Goal: Task Accomplishment & Management: Complete application form

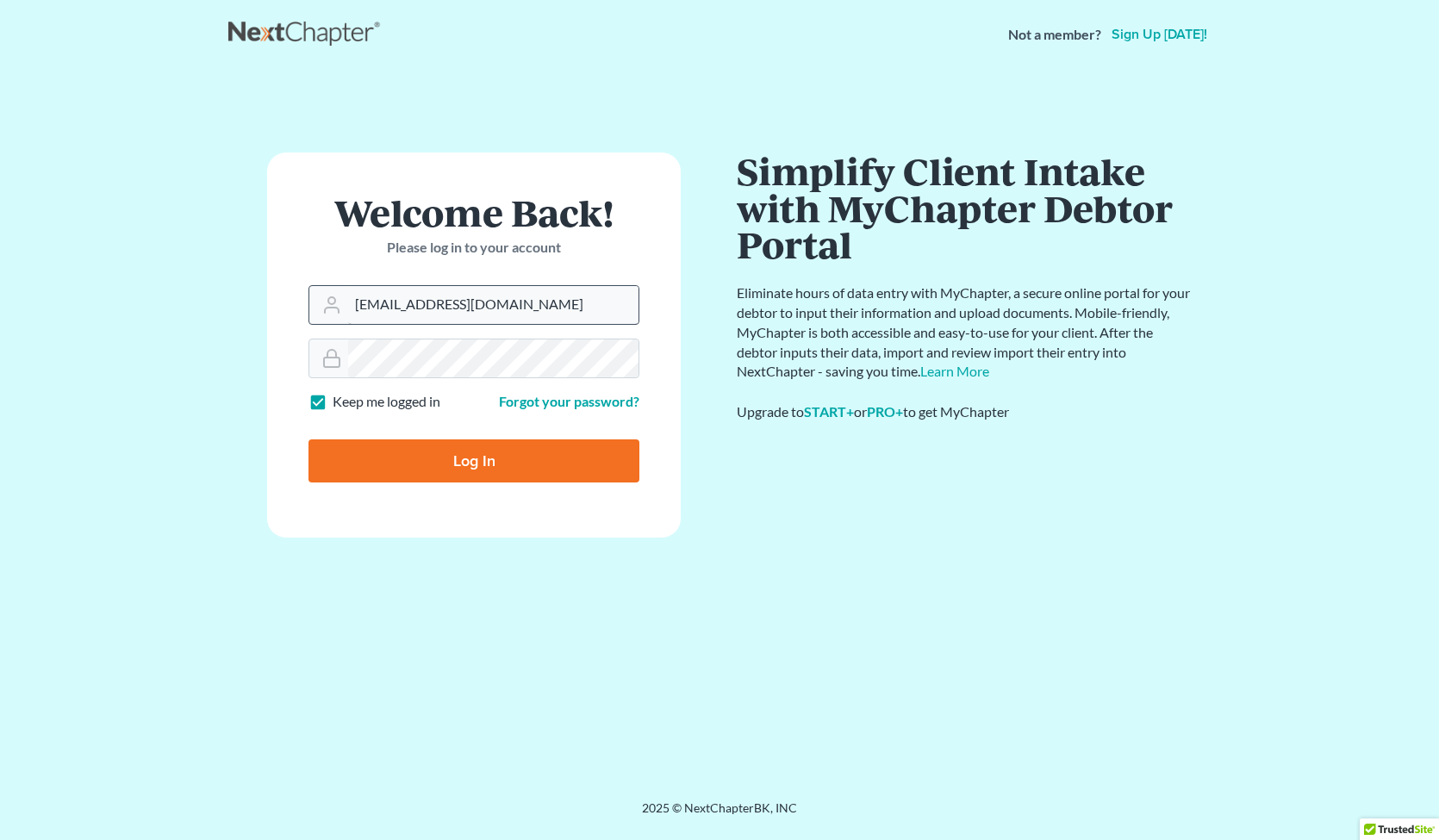
type input "[EMAIL_ADDRESS][DOMAIN_NAME]"
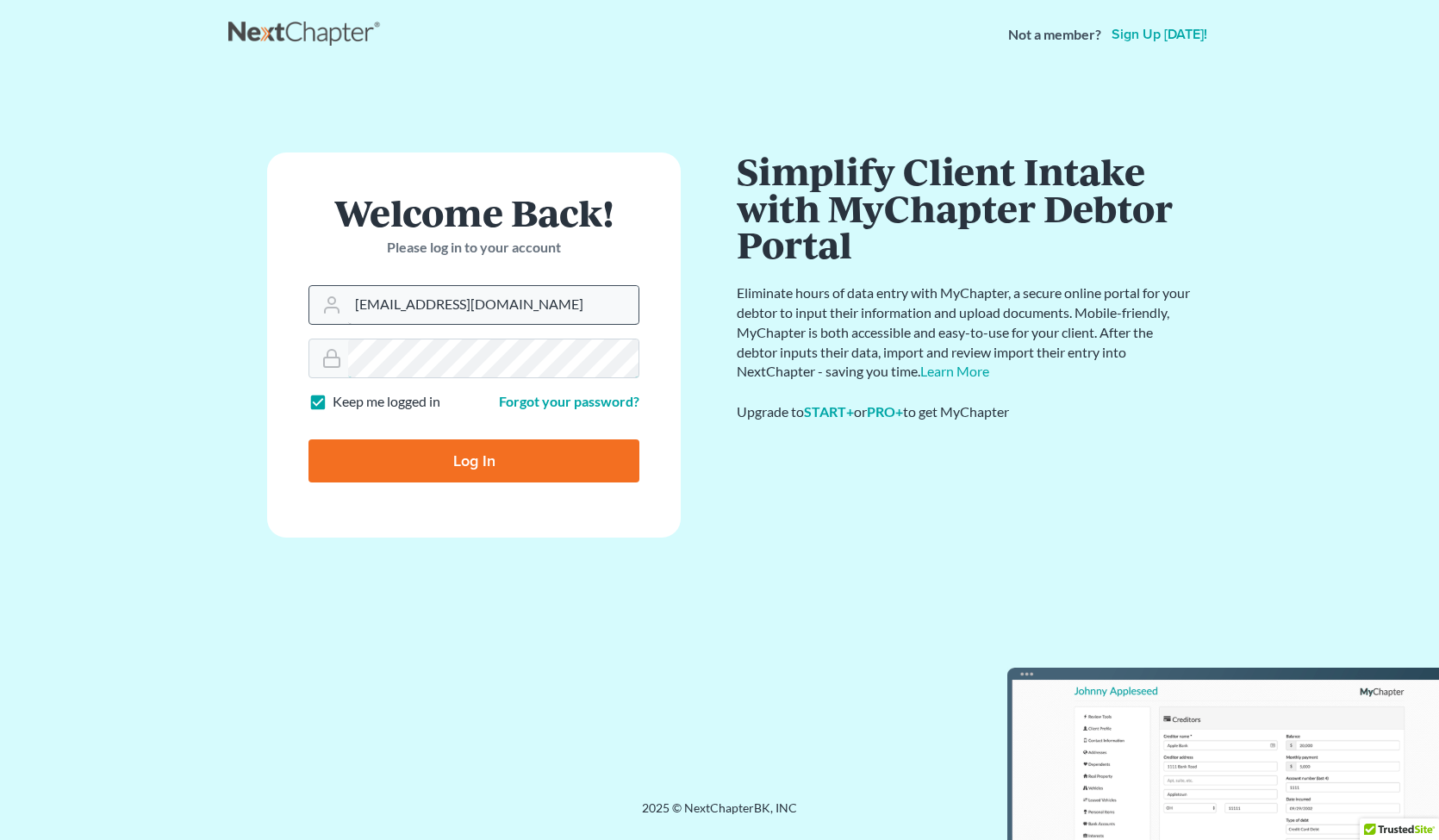
click at [474, 459] on input "Log In" at bounding box center [473, 460] width 331 height 43
type input "Thinking..."
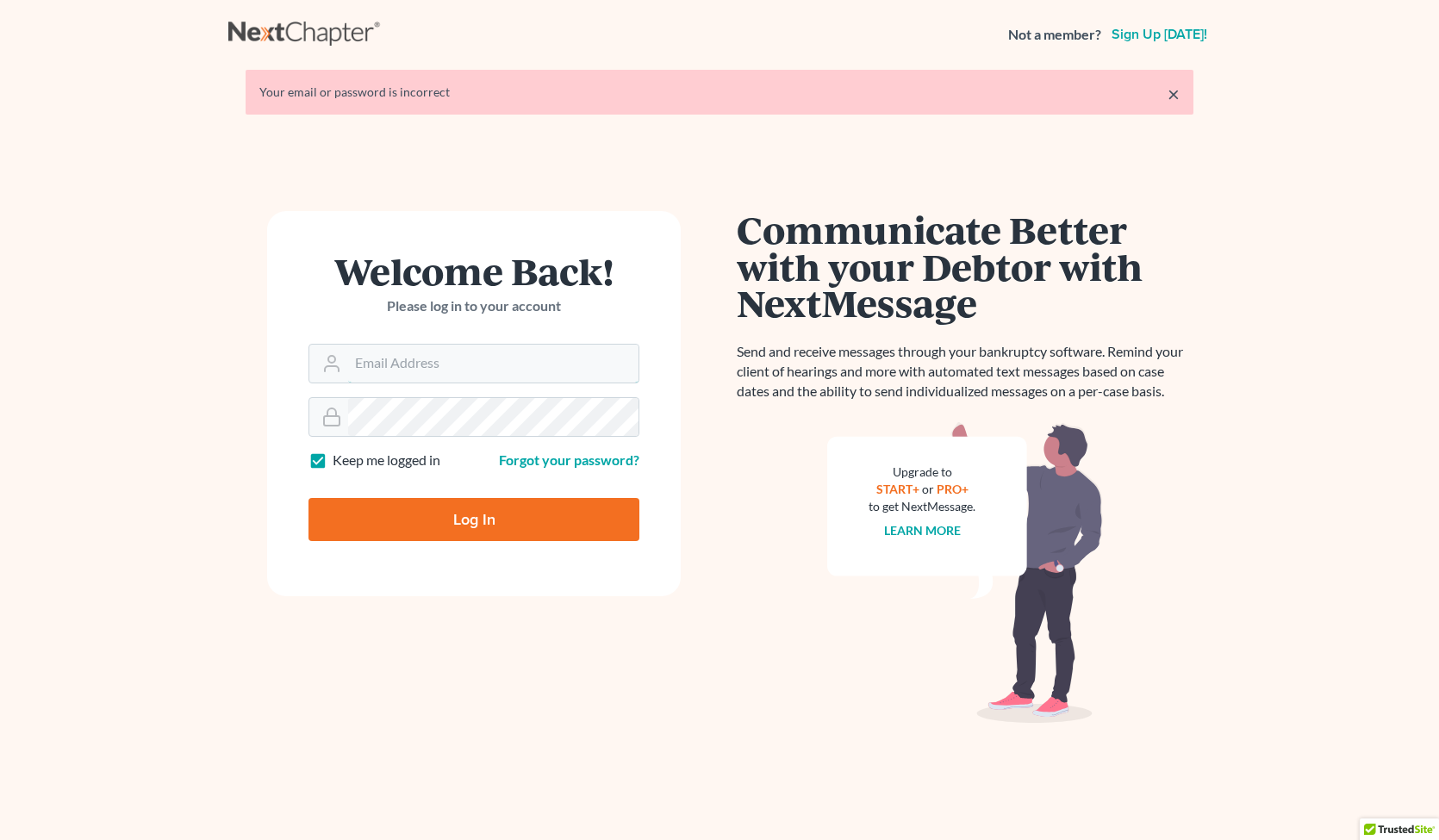
type input "[EMAIL_ADDRESS][DOMAIN_NAME]"
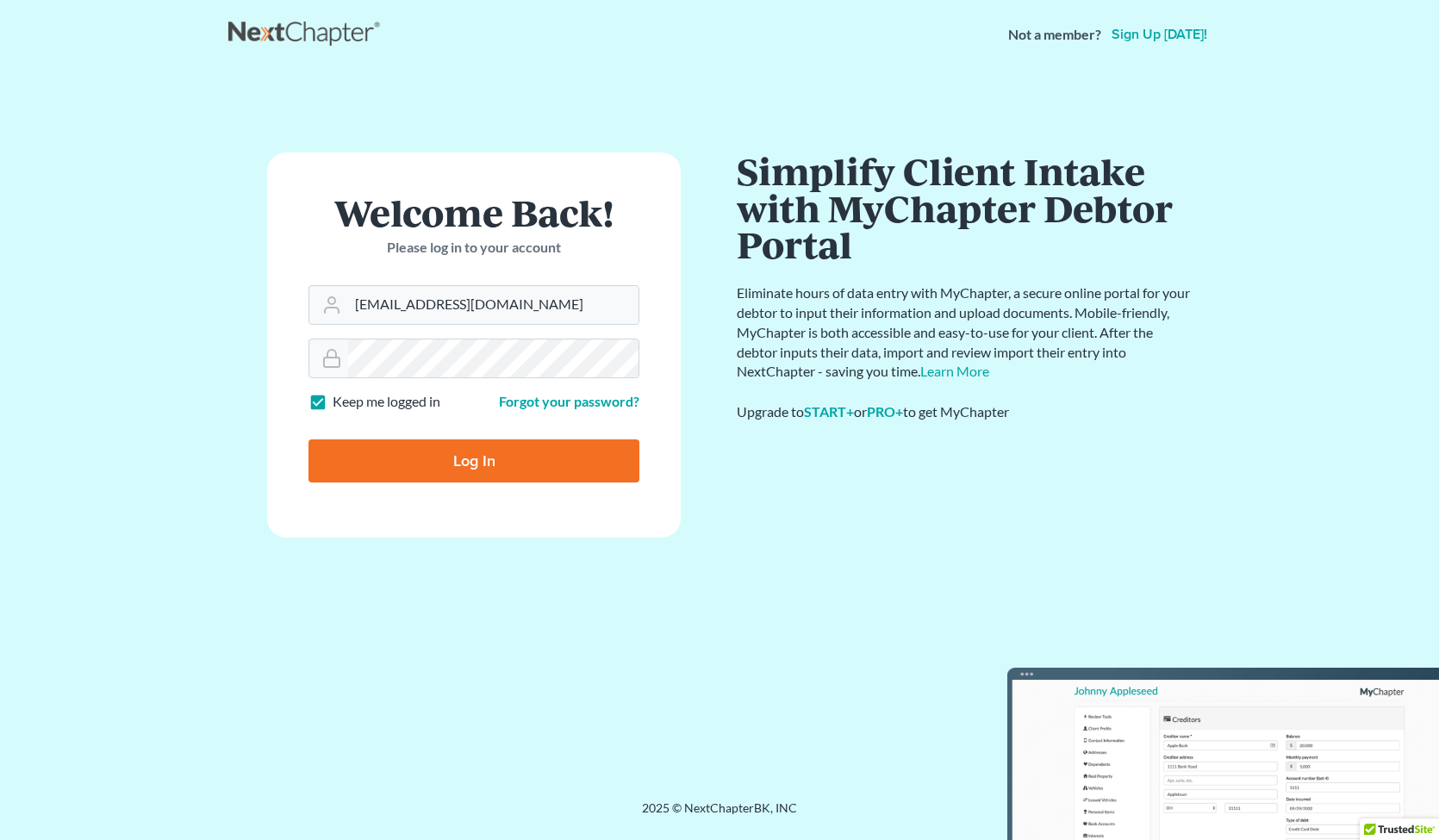
click at [543, 452] on input "Log In" at bounding box center [473, 460] width 331 height 43
type input "Thinking..."
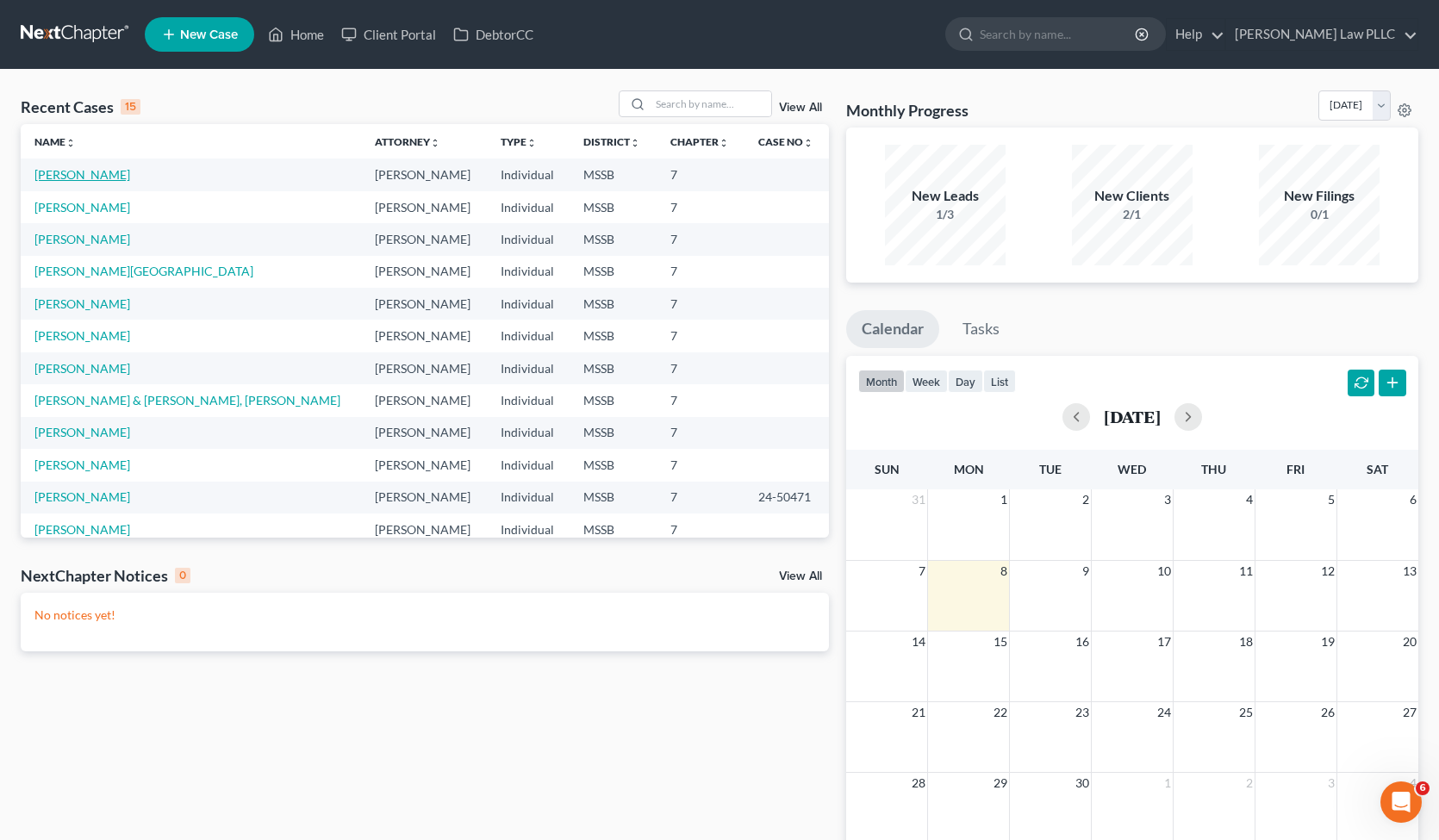
click at [57, 172] on link "Ponce, Tristan" at bounding box center [82, 174] width 96 height 15
select select "0"
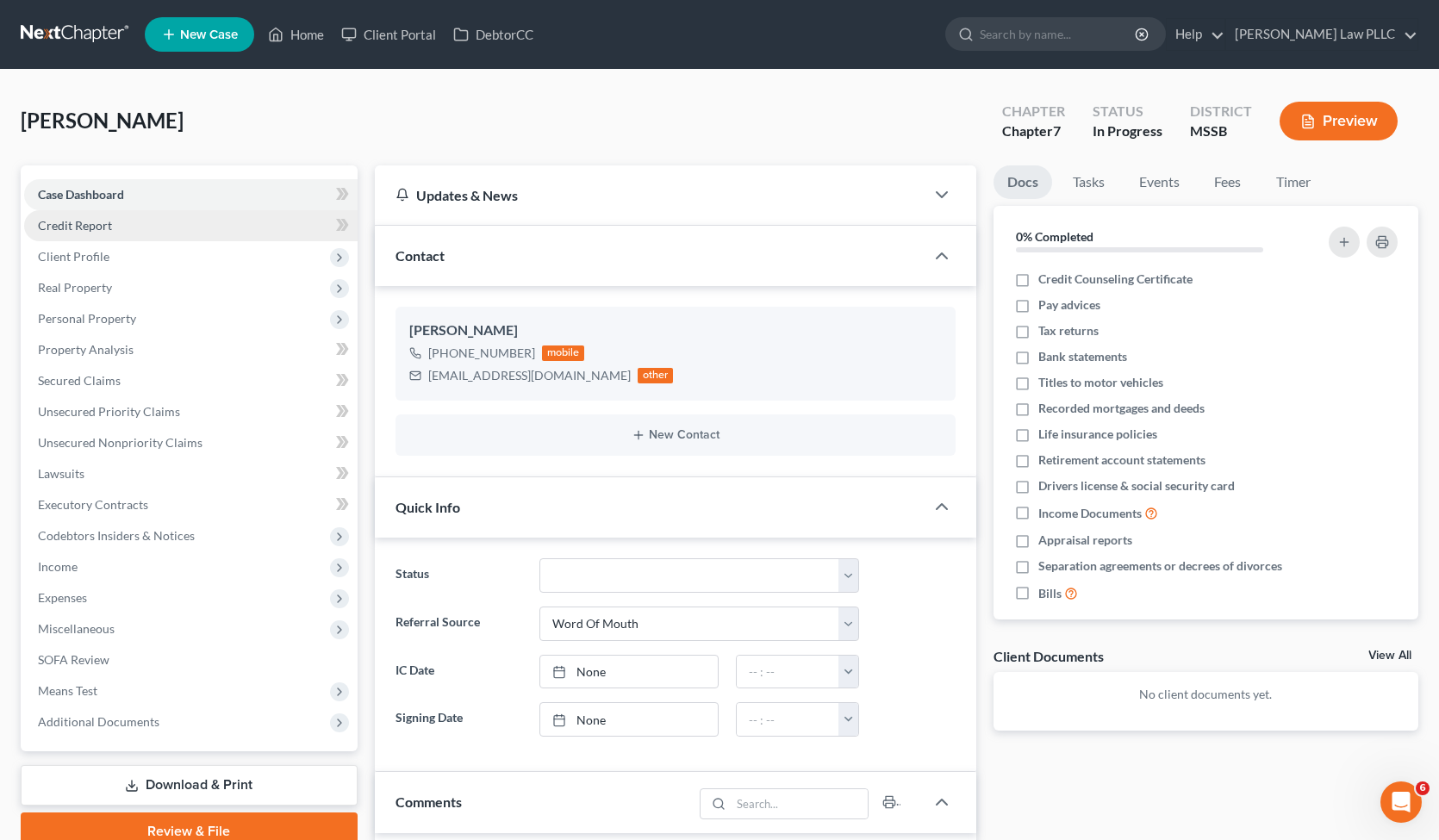
click at [76, 231] on span "Credit Report" at bounding box center [75, 225] width 74 height 15
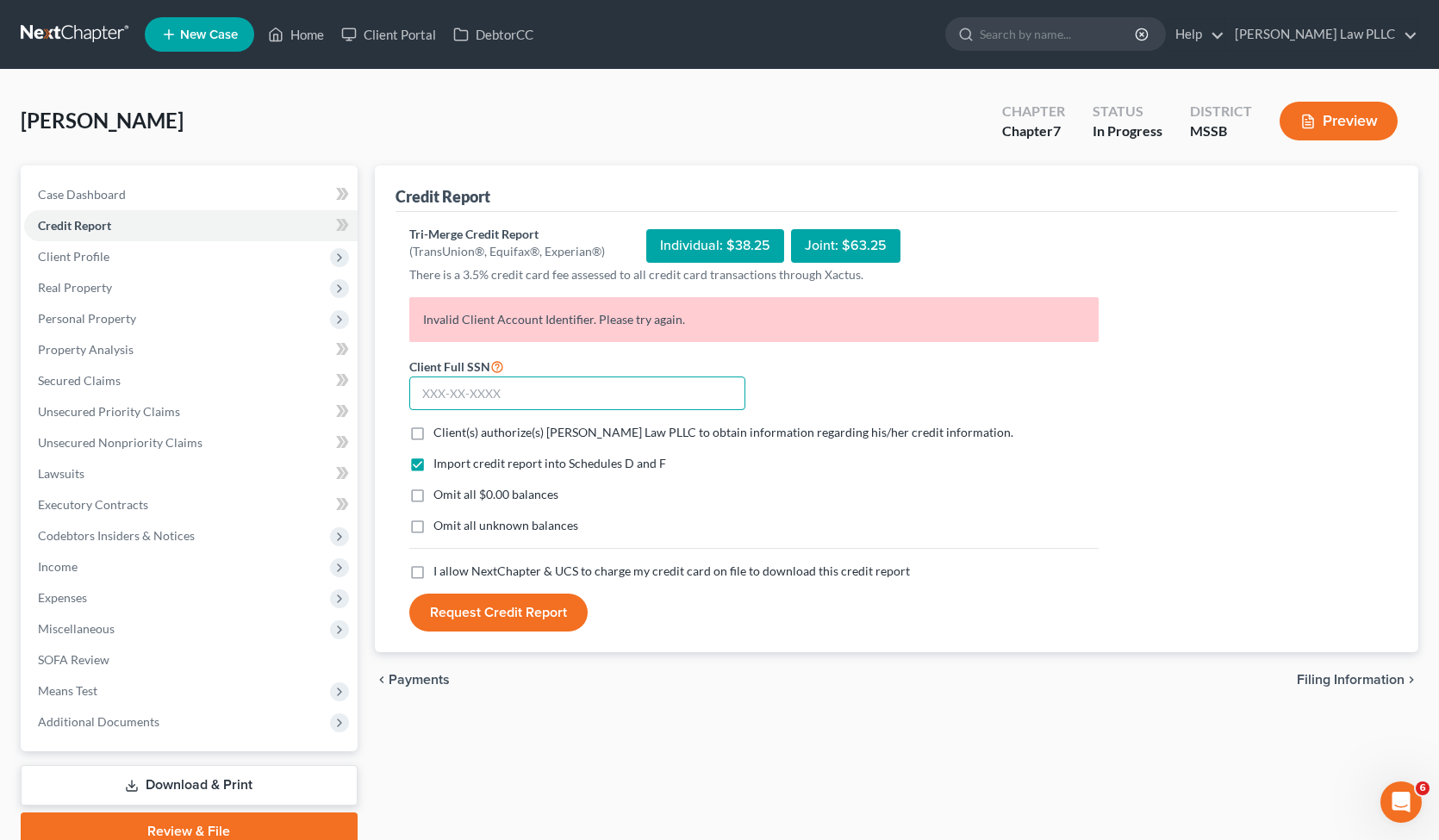
click at [519, 393] on input "text" at bounding box center [577, 394] width 336 height 35
type input "426-87-7393"
click at [517, 433] on span "Client(s) authorize(s) Longmire Law PLLC to obtain information regarding his/he…" at bounding box center [723, 432] width 580 height 15
click at [451, 433] on input "Client(s) authorize(s) Longmire Law PLLC to obtain information regarding his/he…" at bounding box center [446, 429] width 11 height 11
checkbox input "true"
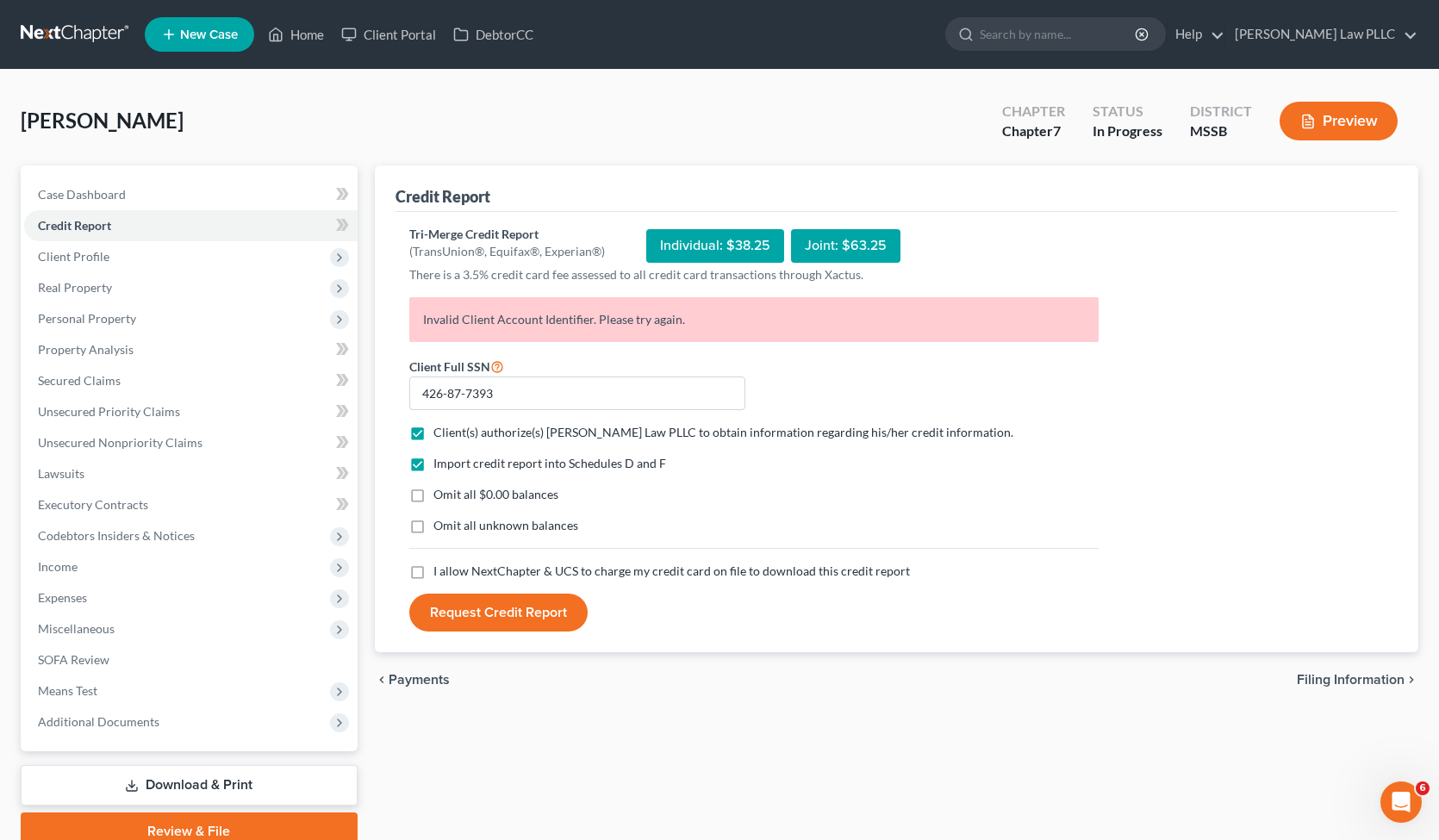
drag, startPoint x: 492, startPoint y: 497, endPoint x: 470, endPoint y: 548, distance: 55.5
click at [492, 497] on span "Omit all $0.00 balances" at bounding box center [495, 494] width 125 height 15
click at [451, 497] on input "Omit all $0.00 balances" at bounding box center [446, 491] width 11 height 11
checkbox input "true"
click at [480, 580] on form "Client Full SSN * 426-87-7393 Client(s) authorize(s) Longmire Law PLLC to obtai…" at bounding box center [754, 493] width 706 height 276
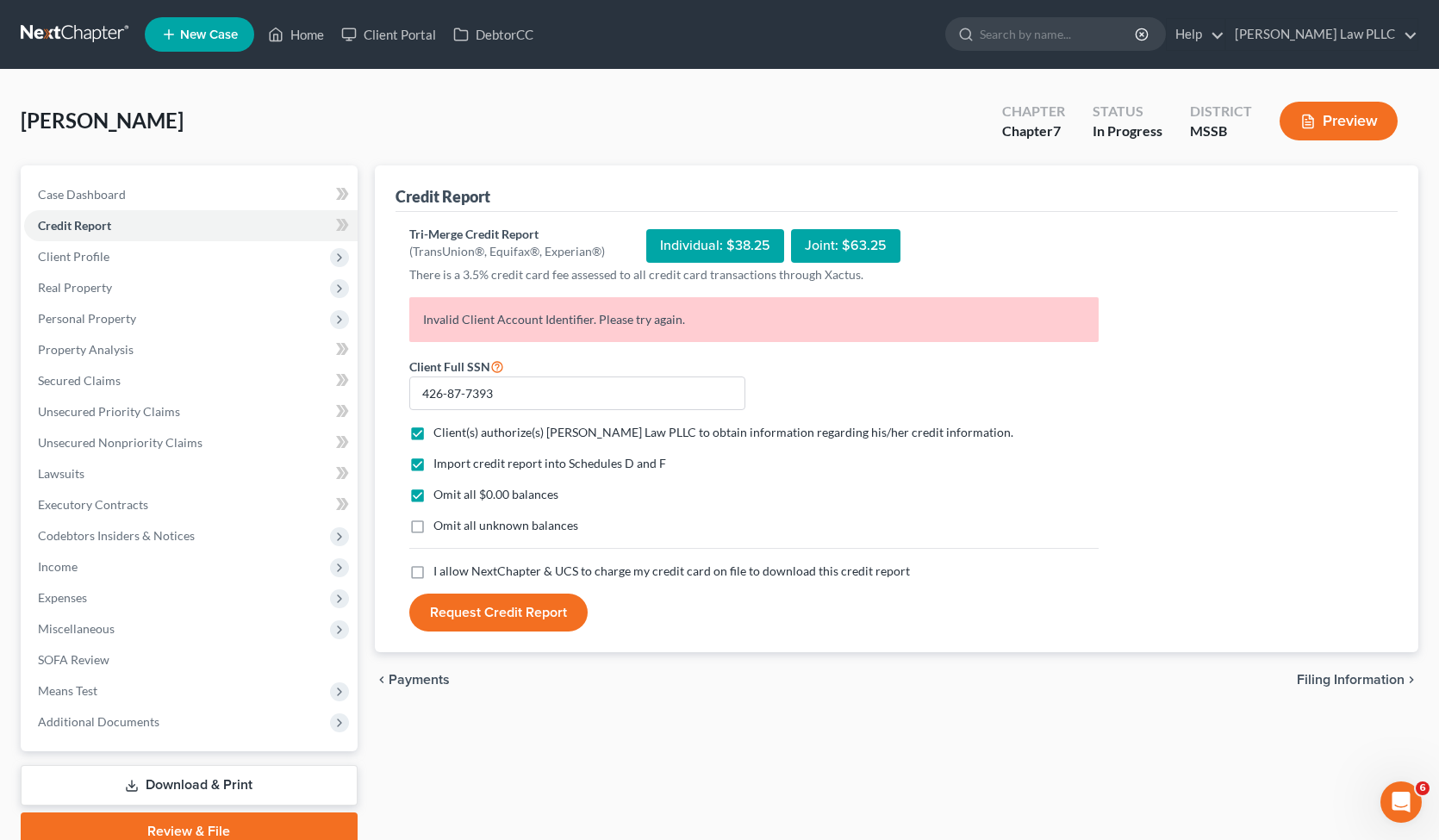
click at [496, 567] on span "I allow NextChapter & UCS to charge my credit card on file to download this cre…" at bounding box center [671, 570] width 477 height 15
click at [451, 567] on input "I allow NextChapter & UCS to charge my credit card on file to download this cre…" at bounding box center [446, 568] width 11 height 11
checkbox input "true"
click at [505, 610] on button "Request Credit Report" at bounding box center [499, 612] width 179 height 38
click at [489, 602] on button "Request Credit Report" at bounding box center [499, 612] width 179 height 38
